Goal: Transaction & Acquisition: Purchase product/service

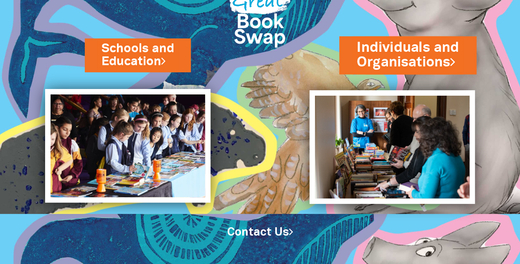
scroll to position [51, 0]
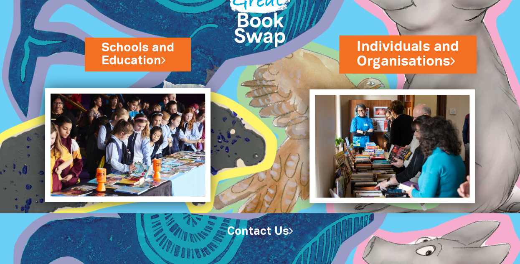
click at [393, 54] on link "Individuals and Organisations" at bounding box center [408, 54] width 102 height 34
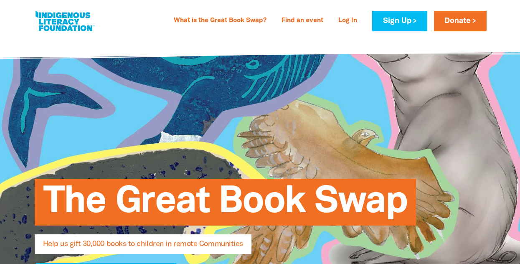
select select "AU"
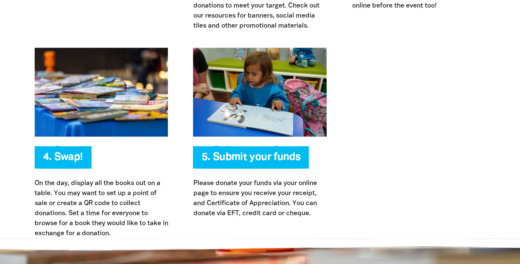
scroll to position [1896, 0]
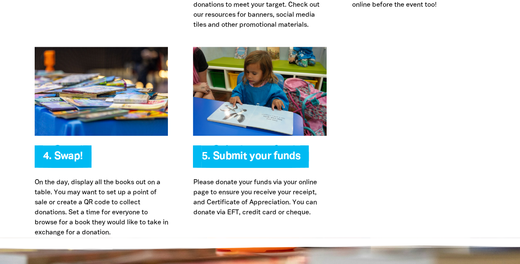
click at [250, 152] on span "5. Submit your funds" at bounding box center [251, 160] width 99 height 16
click at [250, 183] on div "5. Submit your funds Please donate your funds via your online page to ensure yo…" at bounding box center [260, 142] width 159 height 191
click at [247, 178] on p "Please donate your funds via your online page to ensure you receive your receip…" at bounding box center [260, 198] width 134 height 40
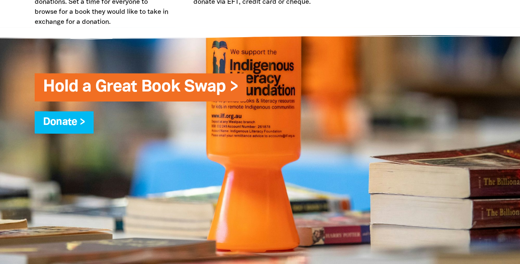
scroll to position [2107, 0]
